Goal: Task Accomplishment & Management: Use online tool/utility

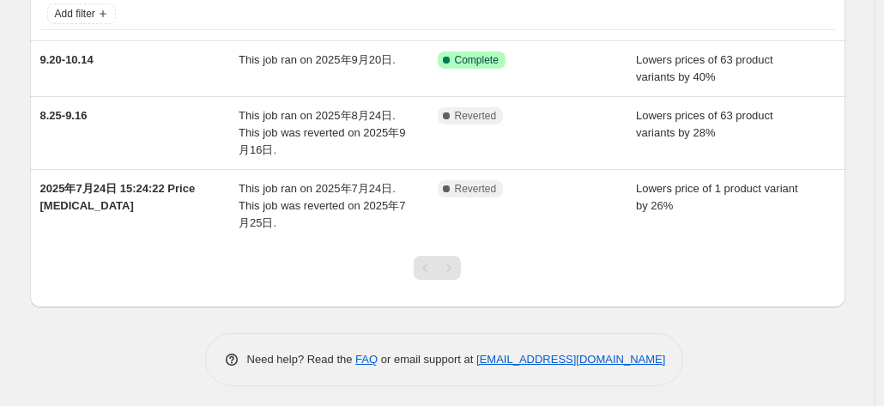
scroll to position [119, 0]
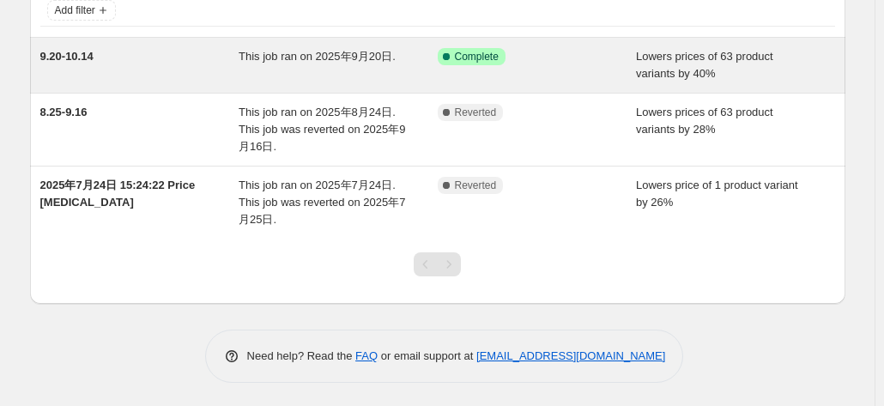
click at [294, 56] on span "This job ran on 2025年9月20日." at bounding box center [317, 56] width 157 height 13
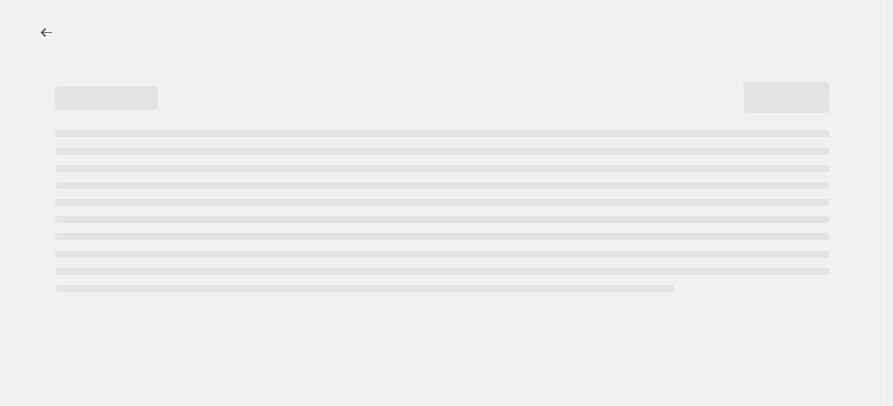
select select "percentage"
select select "no_change"
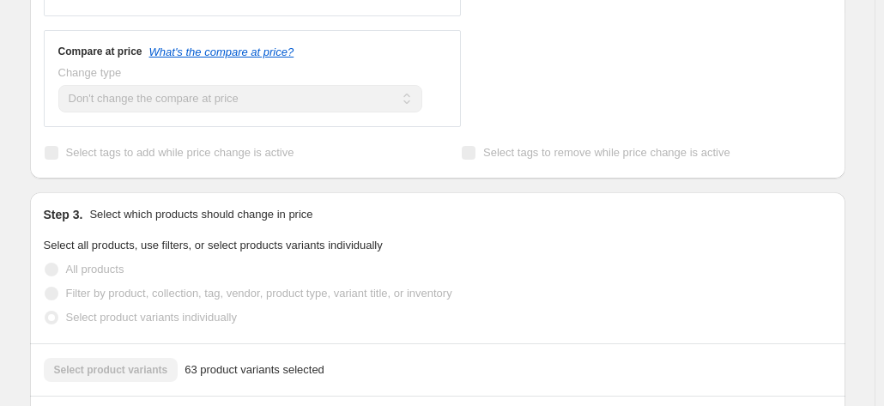
scroll to position [1116, 0]
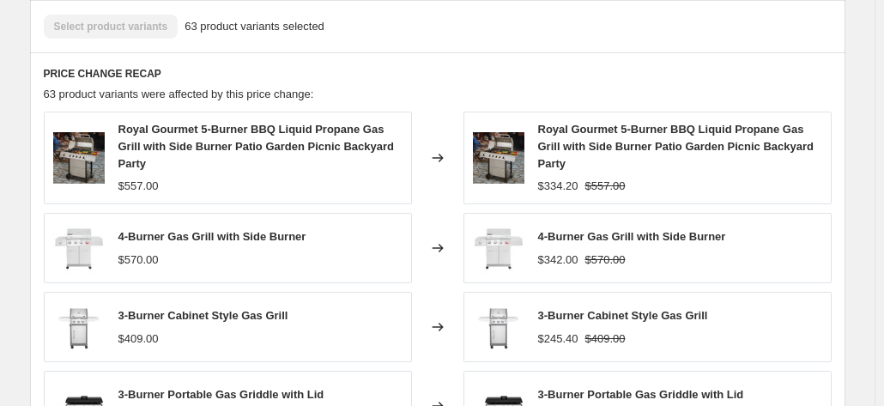
click at [120, 24] on div "Select product variants 63 product variants selected" at bounding box center [438, 27] width 788 height 24
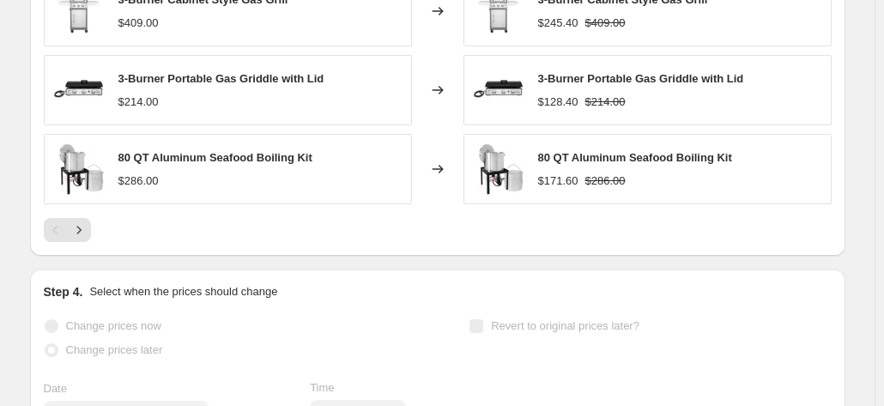
scroll to position [1181, 0]
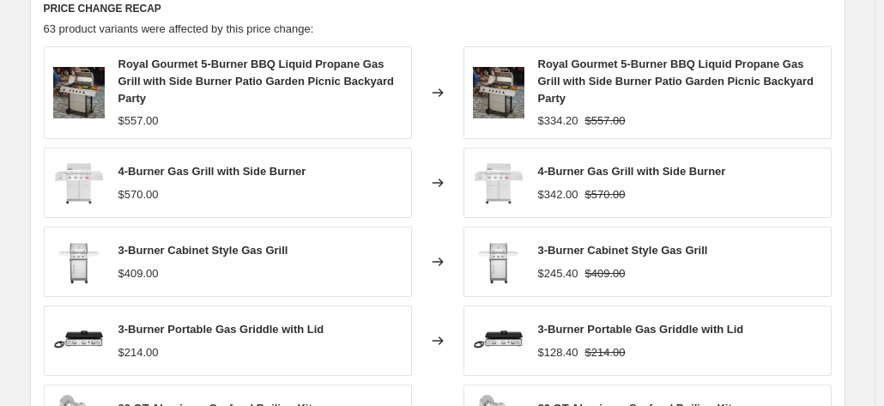
click at [312, 173] on div "4-Burner Gas Grill with Side Burner $570.00" at bounding box center [228, 183] width 368 height 70
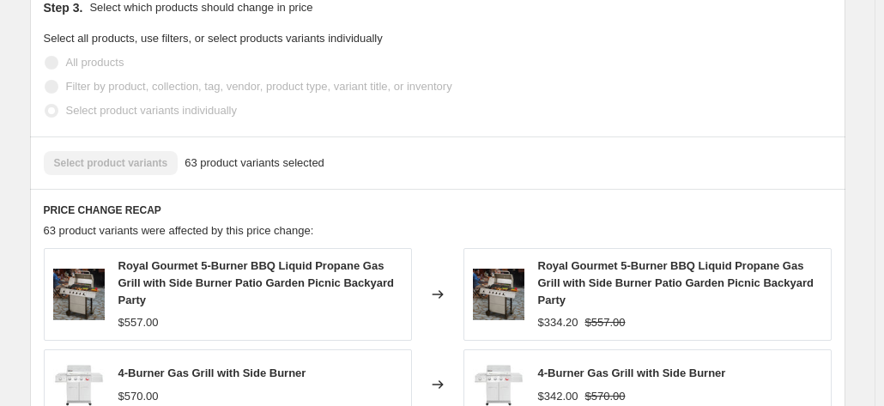
scroll to position [1096, 0]
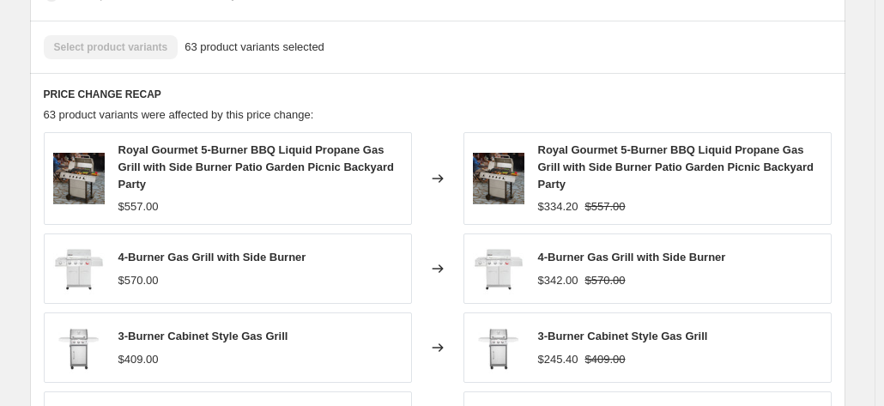
drag, startPoint x: 121, startPoint y: 47, endPoint x: 263, endPoint y: 62, distance: 142.4
click at [126, 47] on div "Select product variants 63 product variants selected" at bounding box center [438, 47] width 788 height 24
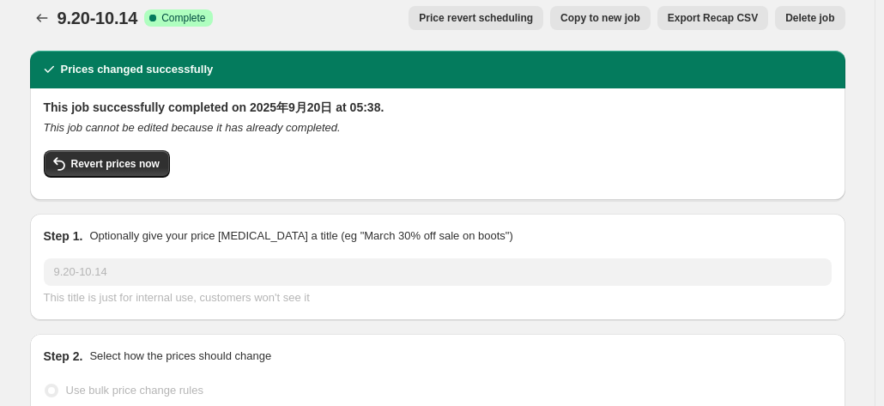
scroll to position [0, 0]
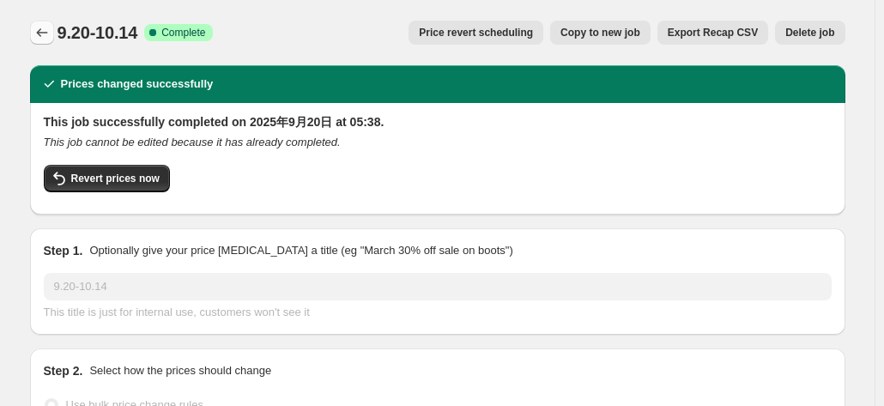
click at [51, 33] on icon "Price change jobs" at bounding box center [41, 32] width 17 height 17
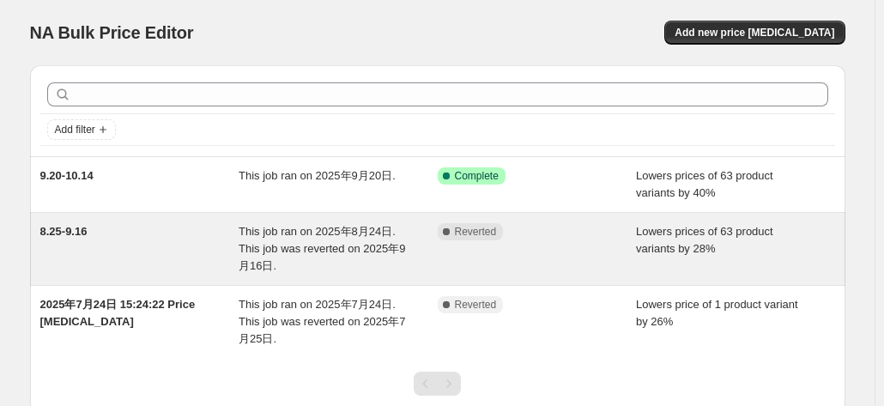
scroll to position [119, 0]
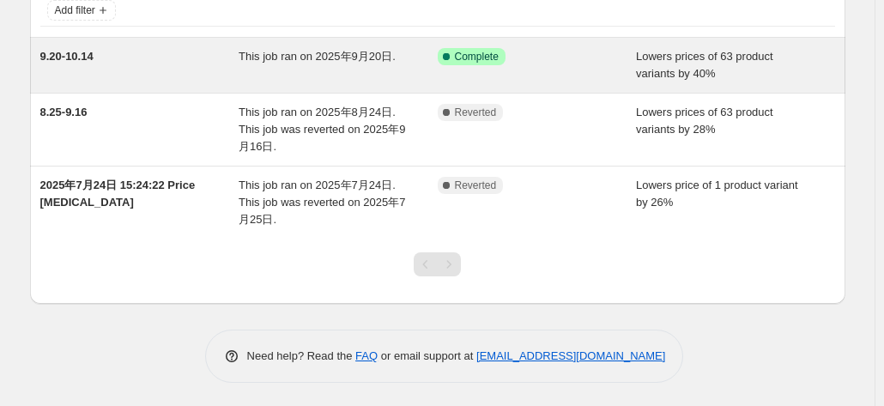
click at [744, 64] on div "Lowers prices of 63 product variants by 40%" at bounding box center [735, 65] width 199 height 34
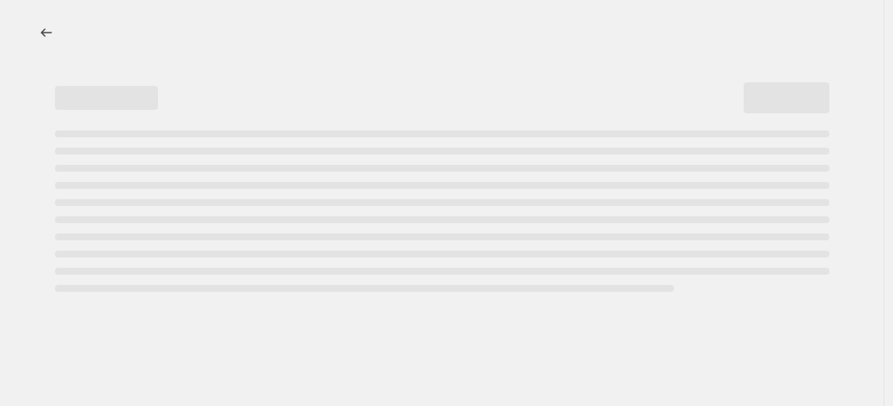
select select "percentage"
select select "no_change"
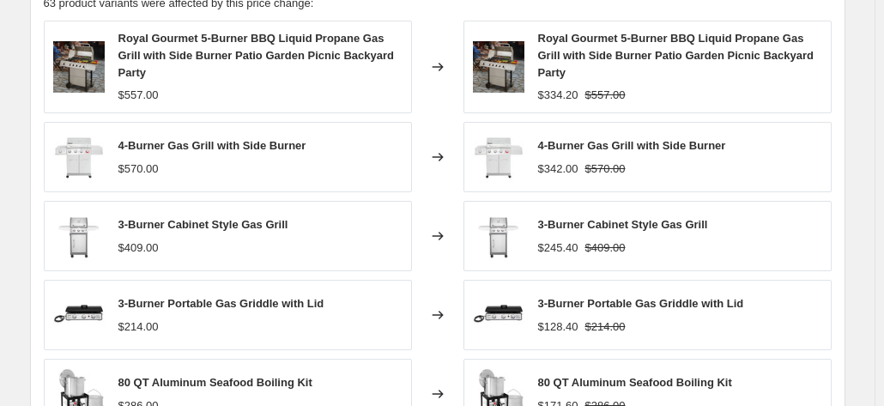
scroll to position [1353, 0]
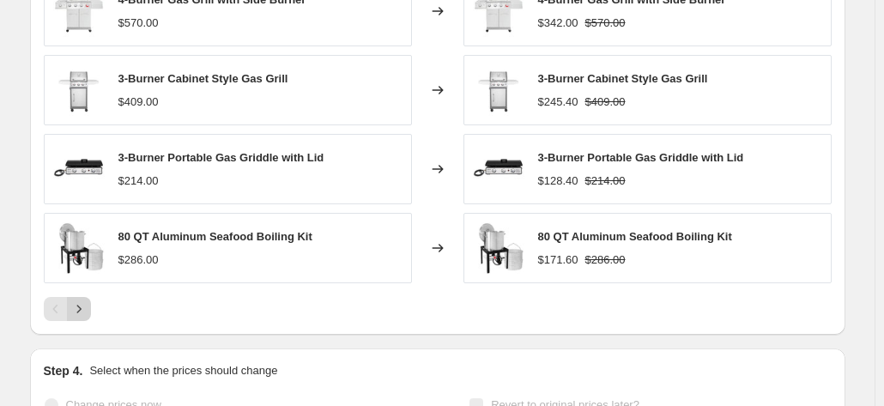
click at [91, 297] on button "Next" at bounding box center [79, 309] width 24 height 24
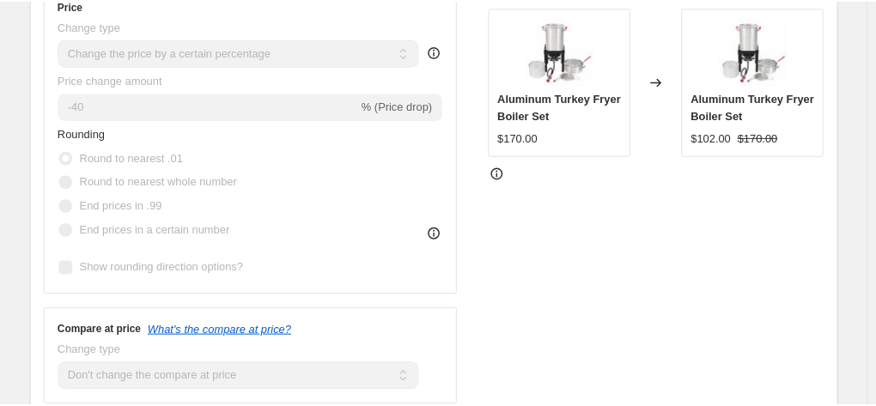
scroll to position [65, 0]
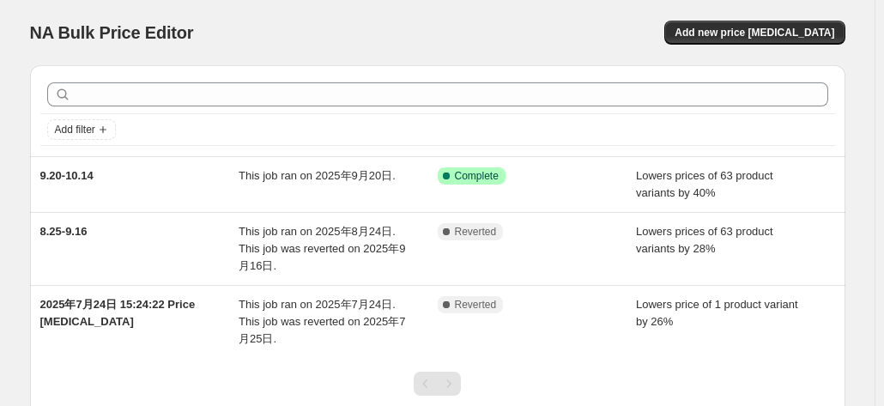
scroll to position [86, 0]
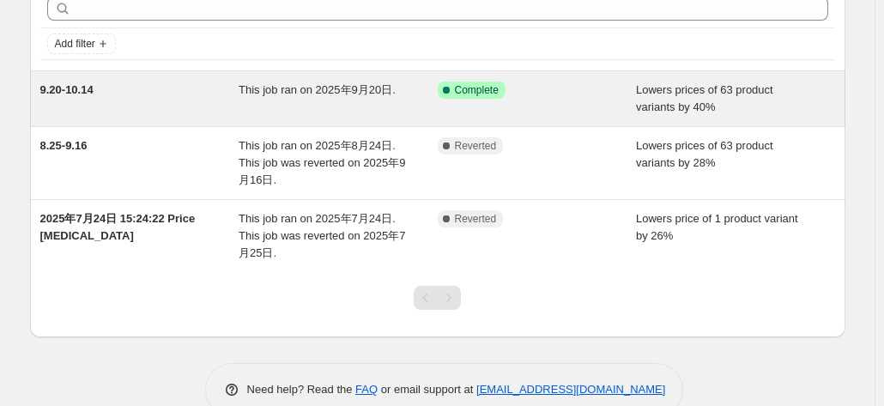
click at [201, 91] on div "9.20-10.14" at bounding box center [139, 99] width 199 height 34
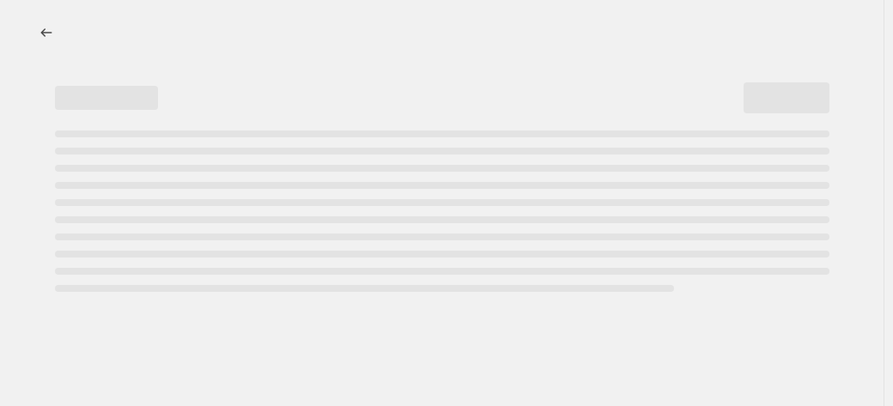
select select "percentage"
select select "no_change"
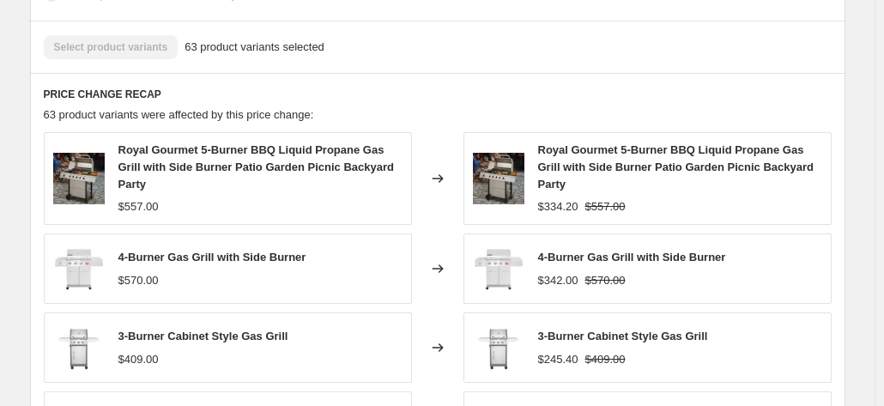
scroll to position [1353, 0]
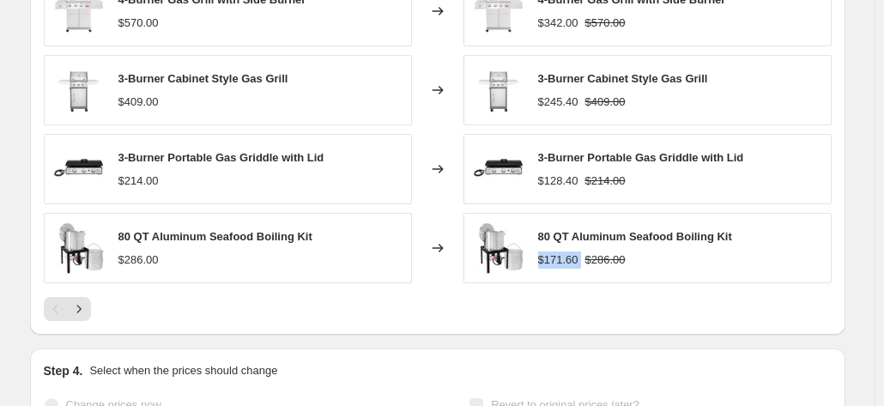
drag, startPoint x: 539, startPoint y: 238, endPoint x: 588, endPoint y: 240, distance: 49.0
click at [588, 240] on div "80 QT Aluminum Seafood Boiling Kit $171.60 $286.00" at bounding box center [648, 248] width 368 height 70
click at [381, 255] on div "80 QT Aluminum Seafood Boiling Kit $286.00" at bounding box center [228, 248] width 368 height 70
click at [83, 301] on icon "Next" at bounding box center [78, 309] width 17 height 17
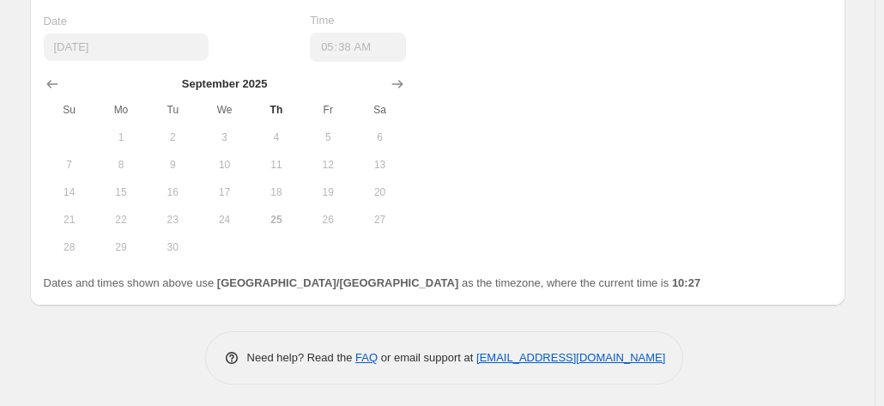
scroll to position [1606, 0]
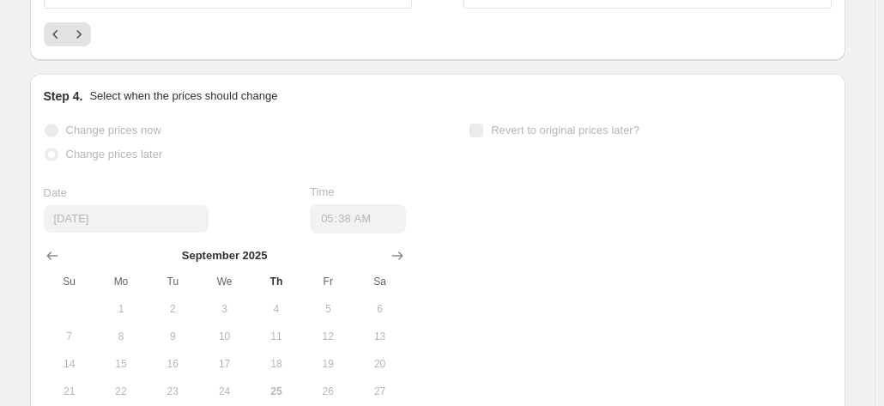
click at [285, 282] on span "Th" at bounding box center [277, 282] width 38 height 14
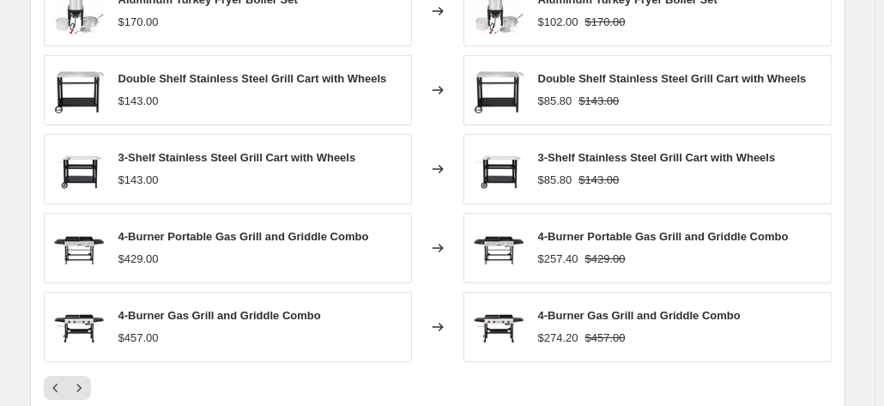
scroll to position [1374, 0]
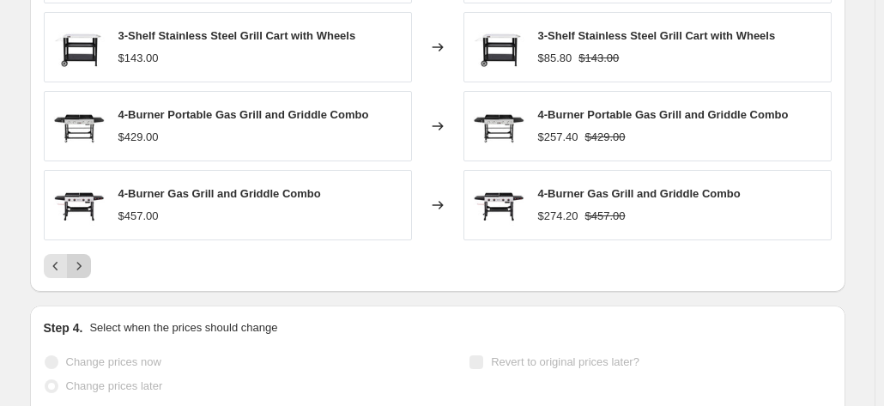
click at [74, 269] on button "Next" at bounding box center [79, 266] width 24 height 24
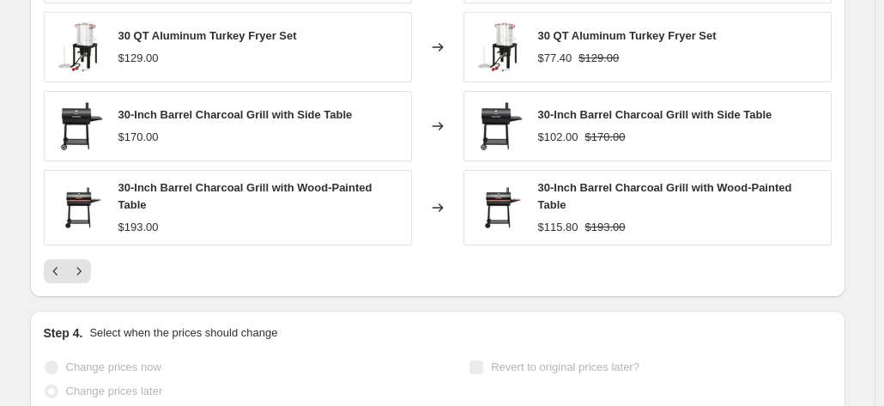
click at [34, 270] on div "PRICE CHANGE RECAP 63 product variants were affected by this price change: 100 …" at bounding box center [438, 46] width 816 height 503
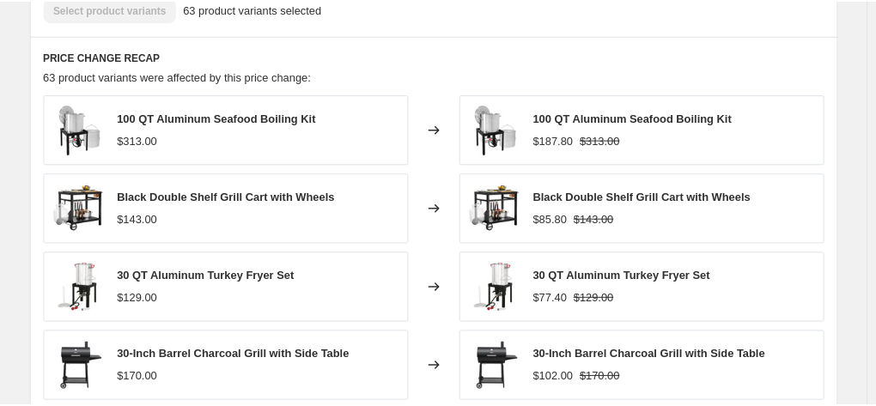
scroll to position [1116, 0]
